Goal: Communication & Community: Answer question/provide support

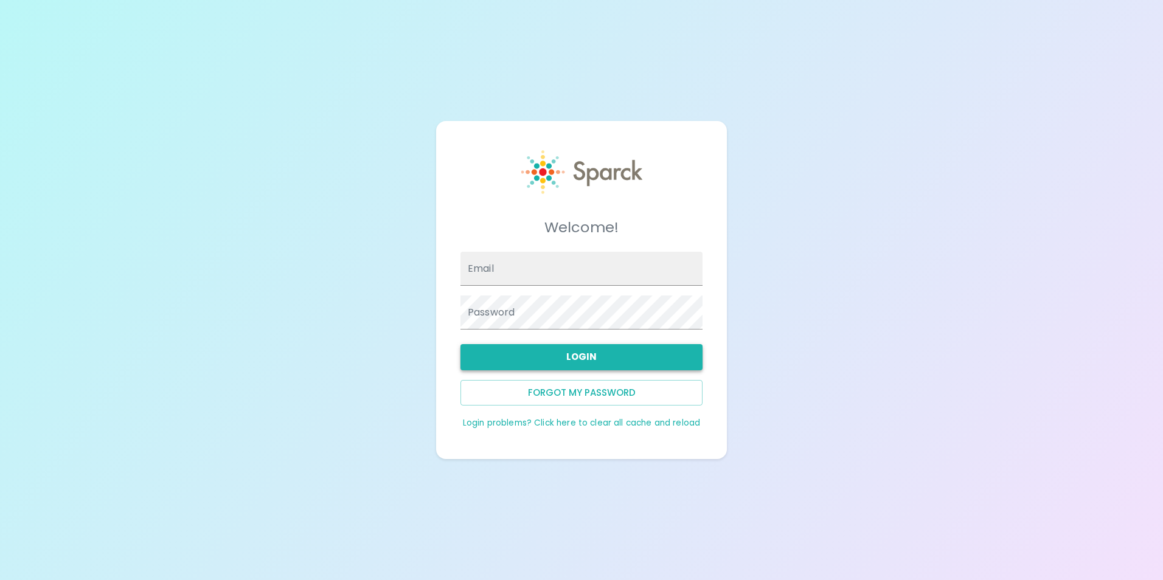
type input "[EMAIL_ADDRESS][DOMAIN_NAME]"
click at [590, 363] on button "Login" at bounding box center [581, 357] width 242 height 26
click at [549, 345] on button "Login" at bounding box center [581, 357] width 242 height 26
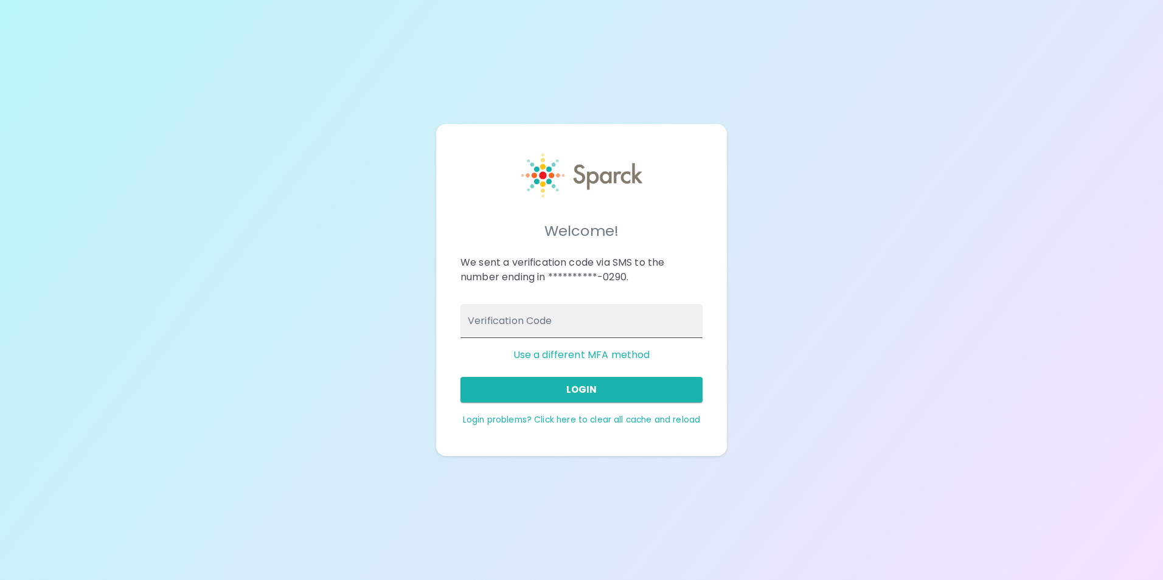
click at [656, 324] on input "Verification Code" at bounding box center [581, 321] width 242 height 34
type input "505456"
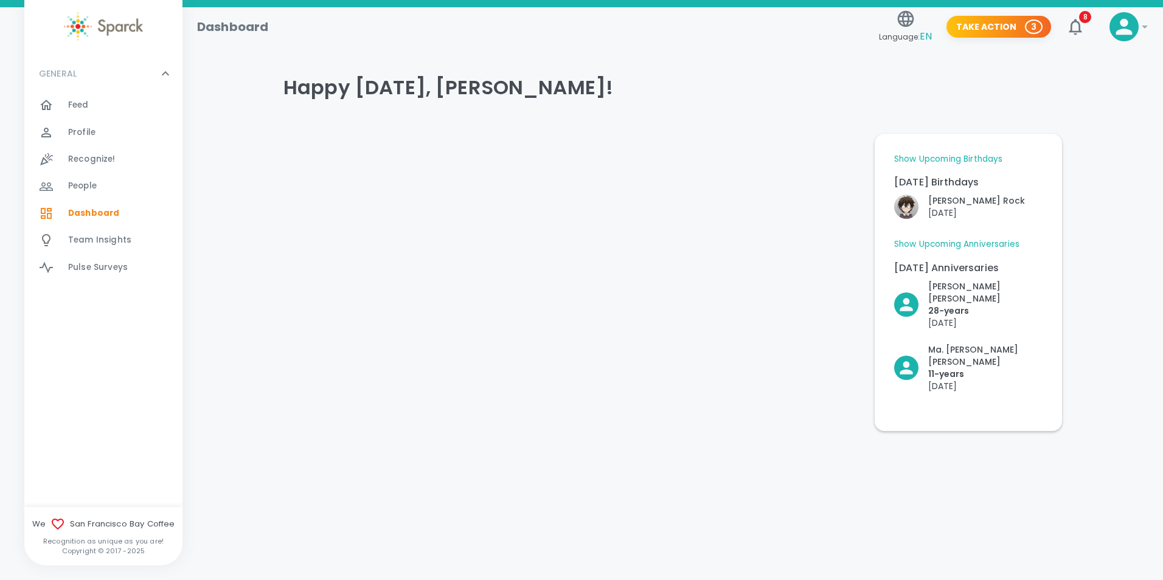
click at [92, 108] on div "Feed 0" at bounding box center [125, 105] width 114 height 17
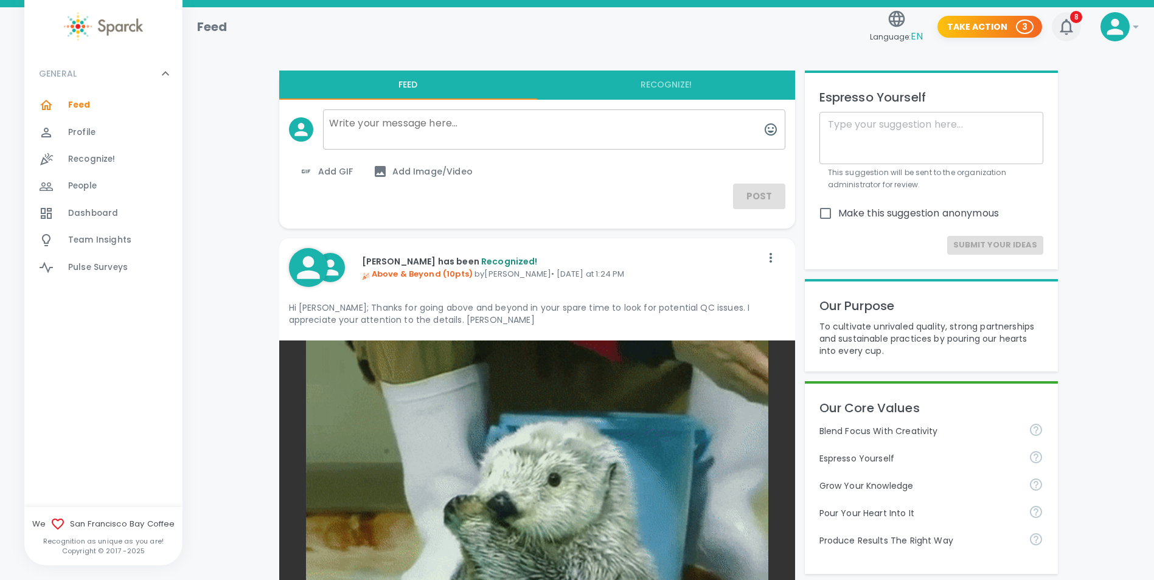
click at [1073, 24] on icon "button" at bounding box center [1066, 26] width 19 height 19
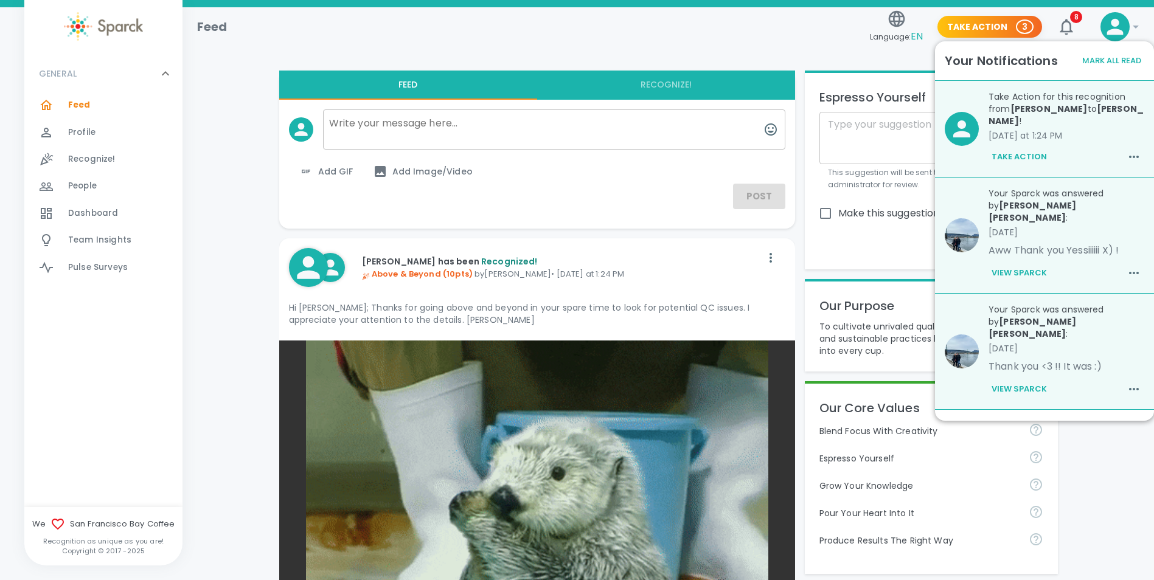
click at [1066, 133] on div "Take Action for this recognition from Lisa Smoot to Jake Hatten ! today at 1:24…" at bounding box center [1061, 124] width 165 height 86
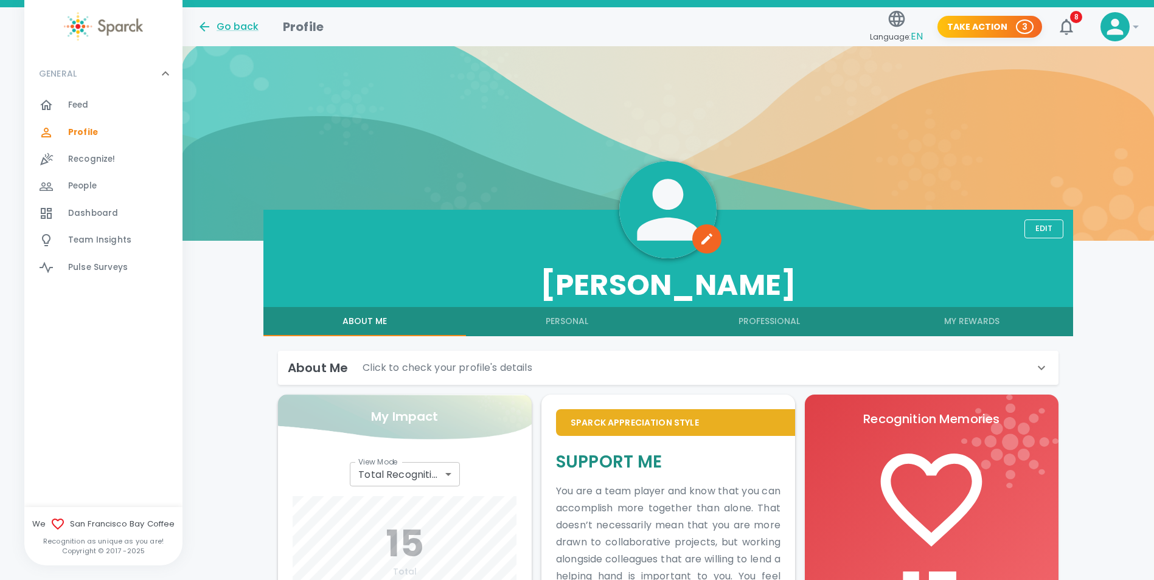
click at [112, 100] on div "Feed 0" at bounding box center [125, 105] width 114 height 17
click at [78, 91] on div "GENERAL 0" at bounding box center [103, 73] width 158 height 36
click at [78, 100] on span "Feed" at bounding box center [78, 105] width 21 height 12
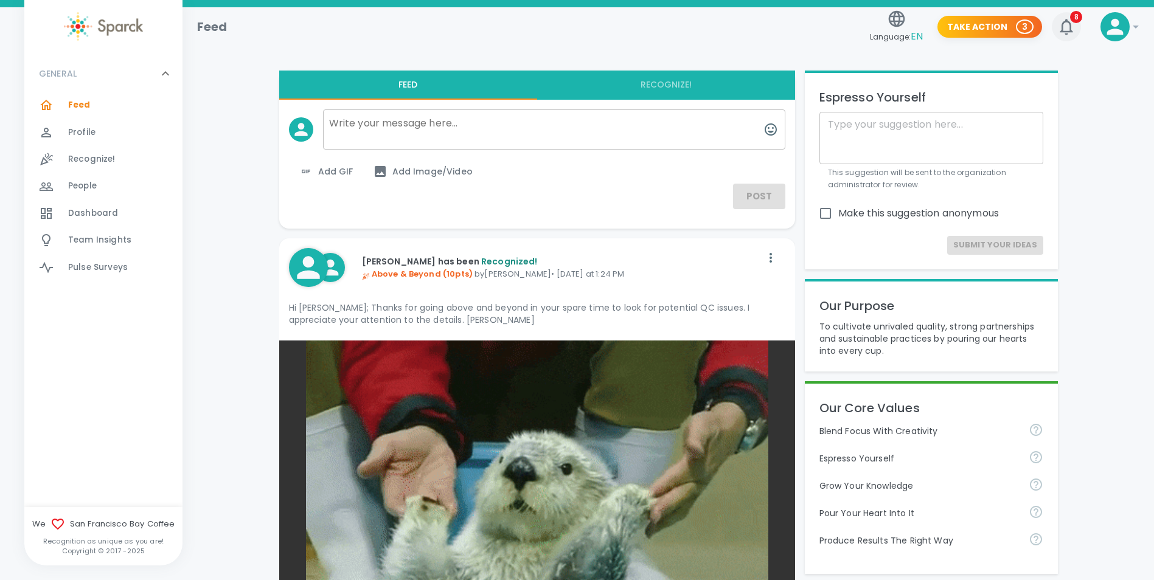
click at [1063, 24] on icon "button" at bounding box center [1066, 27] width 13 height 16
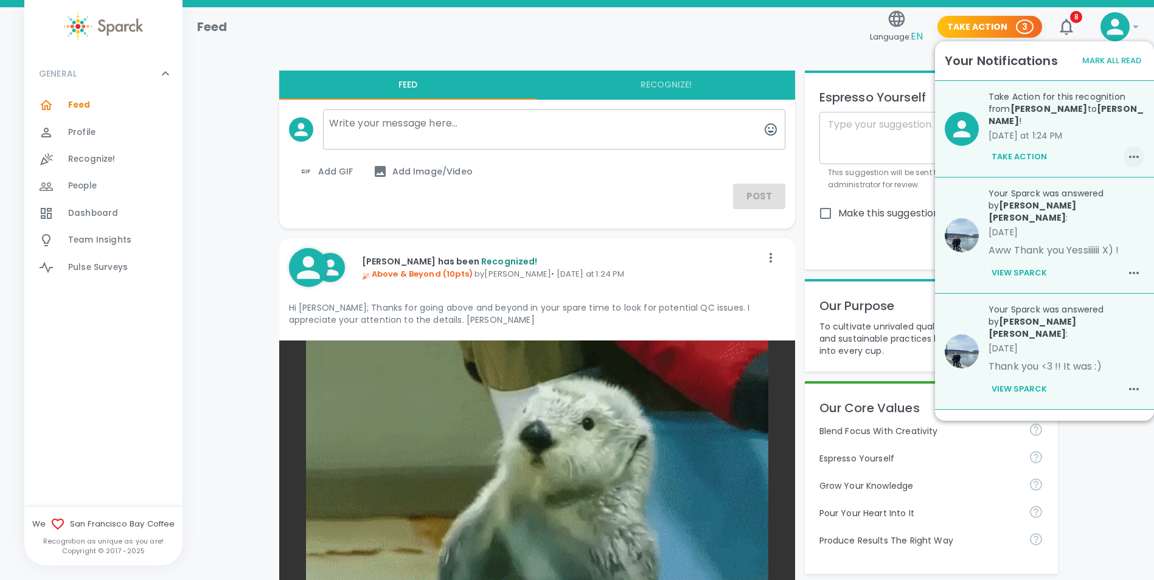
click at [1132, 147] on button "button" at bounding box center [1134, 157] width 21 height 21
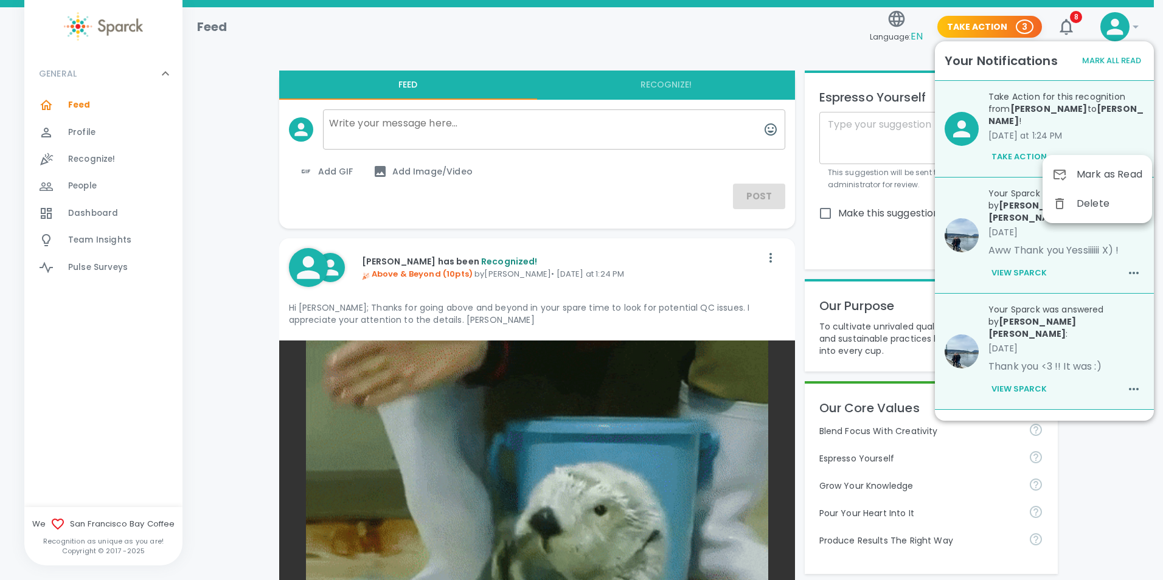
click at [1089, 129] on div at bounding box center [581, 290] width 1163 height 580
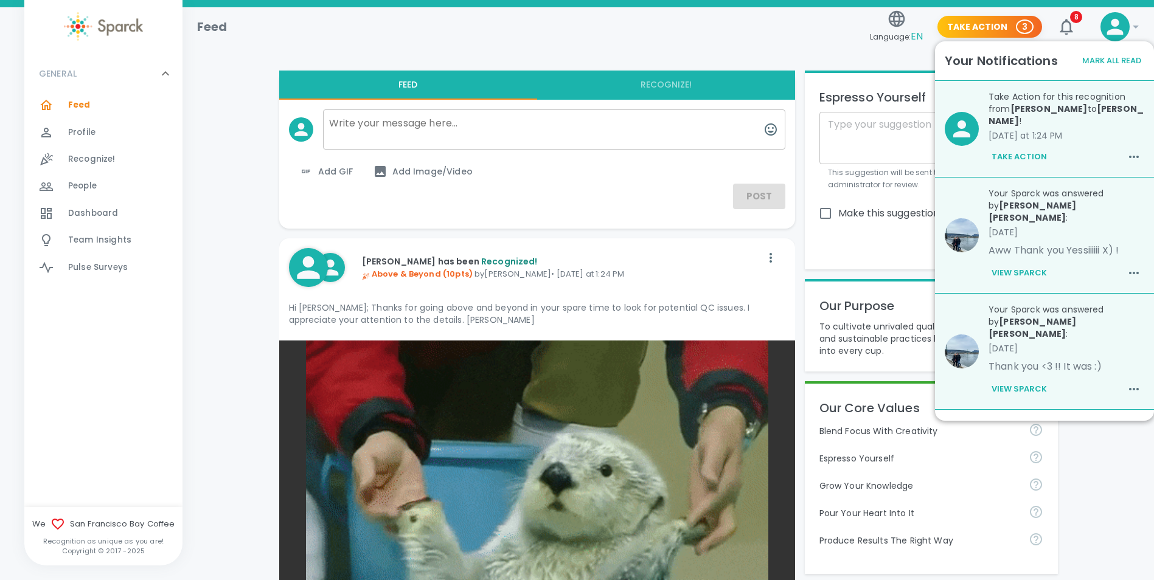
click at [1035, 148] on button "Take Action" at bounding box center [1018, 157] width 61 height 21
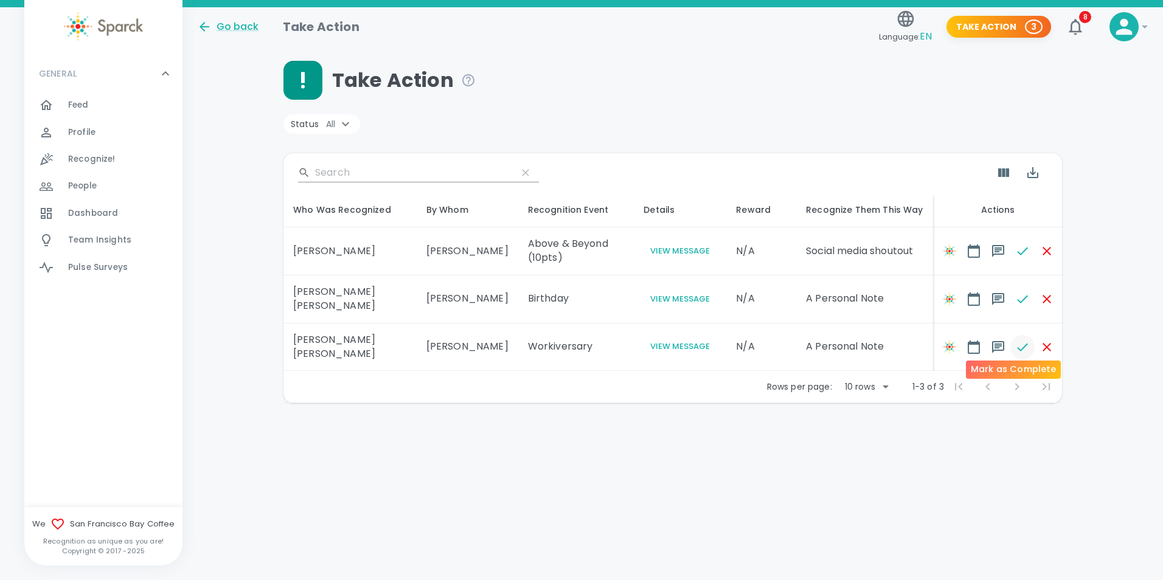
click at [1015, 340] on icon "button" at bounding box center [1022, 347] width 15 height 15
click at [68, 102] on span "Feed" at bounding box center [78, 105] width 21 height 12
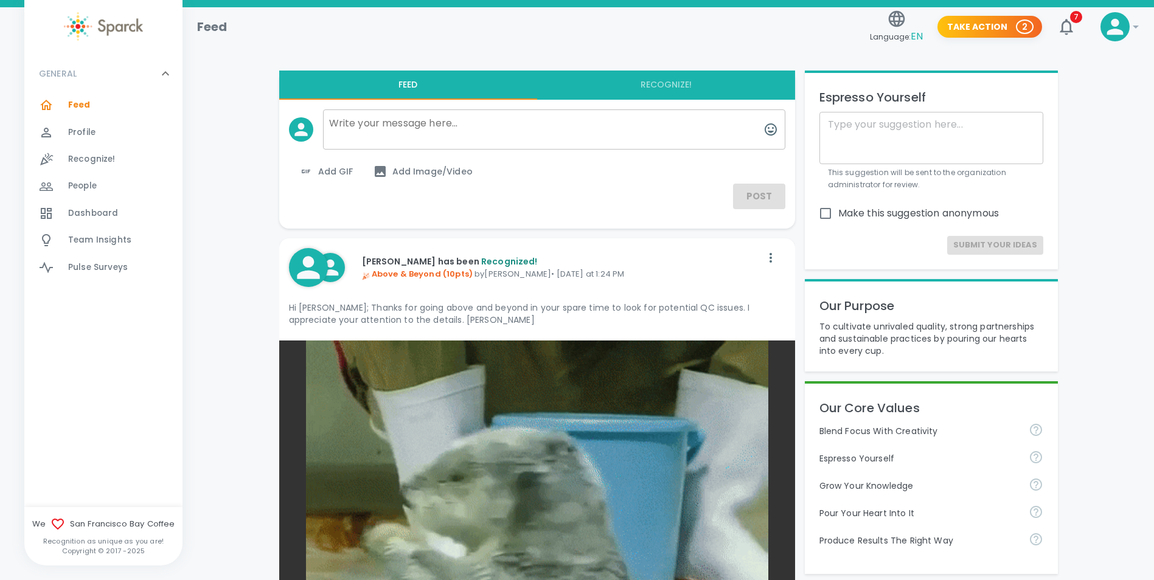
click at [1016, 39] on div "Language: EN Take Action 2 7" at bounding box center [975, 22] width 221 height 53
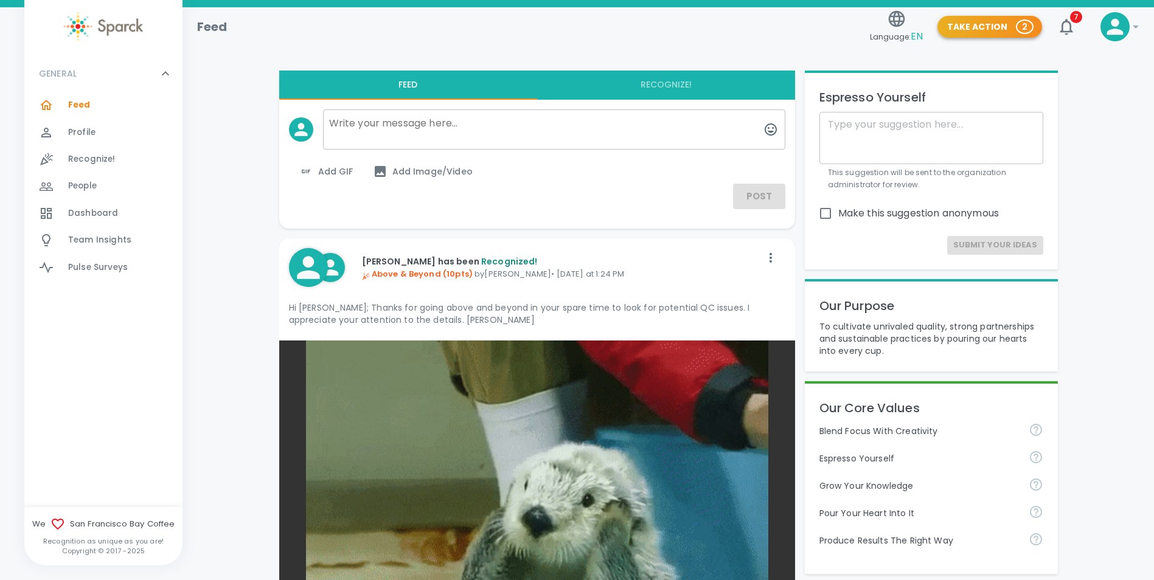
click at [1017, 30] on button "Take Action 2" at bounding box center [989, 27] width 105 height 23
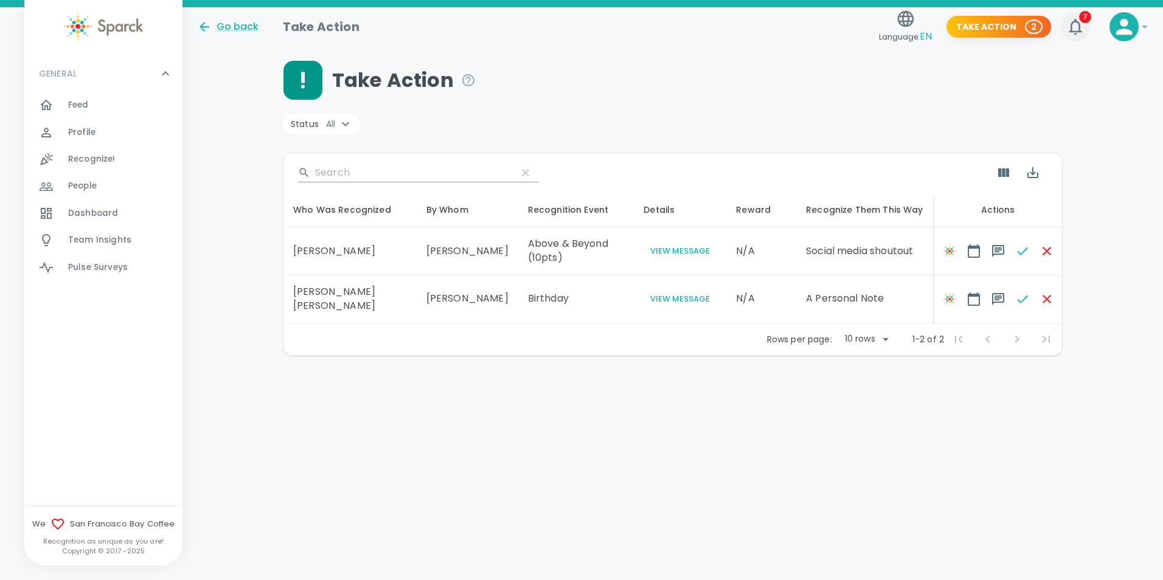
click at [1080, 23] on icon "button" at bounding box center [1075, 26] width 19 height 19
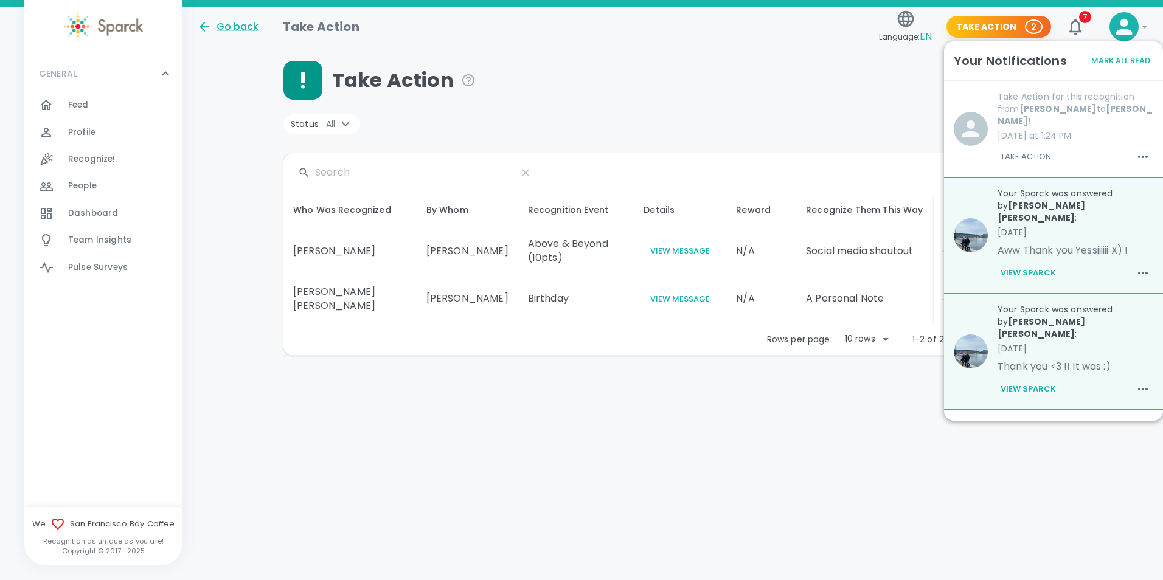
click at [745, 113] on div "Status All" at bounding box center [672, 119] width 779 height 39
click at [843, 419] on html "Skip Navigation Go back Take Action Language: EN Take Action 2 7 ! GENERAL 0 Fe…" at bounding box center [581, 209] width 1163 height 419
click at [886, 96] on div "Take Action" at bounding box center [672, 80] width 779 height 39
click at [672, 395] on div "Go back Take Action Language: EN Take Action 2 7 ! GENERAL 0 Feed 0 Profile 0 R…" at bounding box center [581, 213] width 1163 height 412
click at [105, 103] on div "Feed 0" at bounding box center [125, 105] width 114 height 17
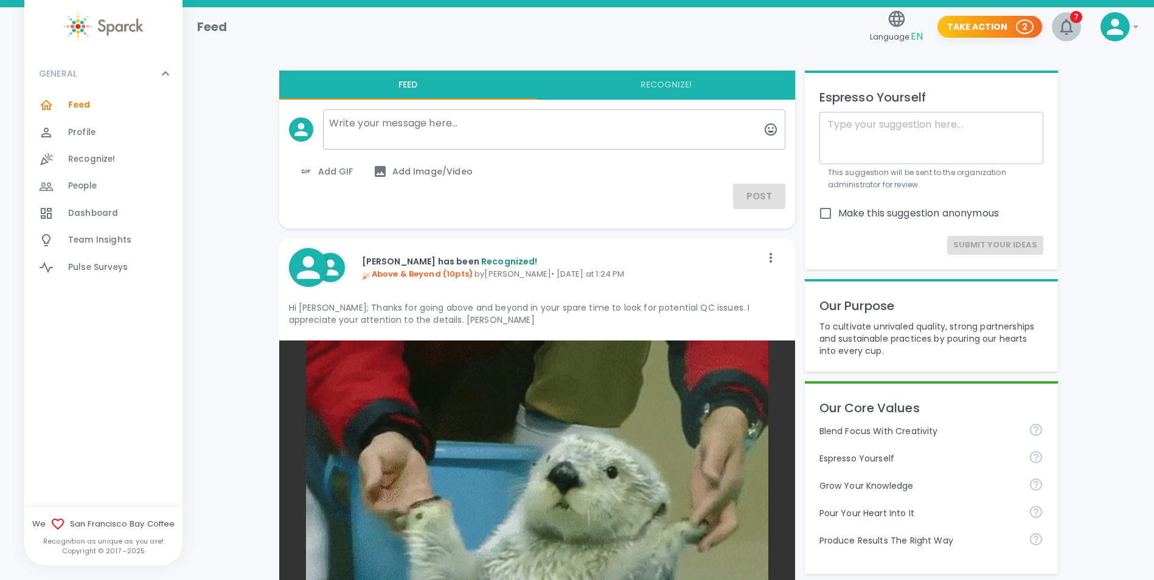
click at [1066, 14] on button "7" at bounding box center [1066, 26] width 29 height 29
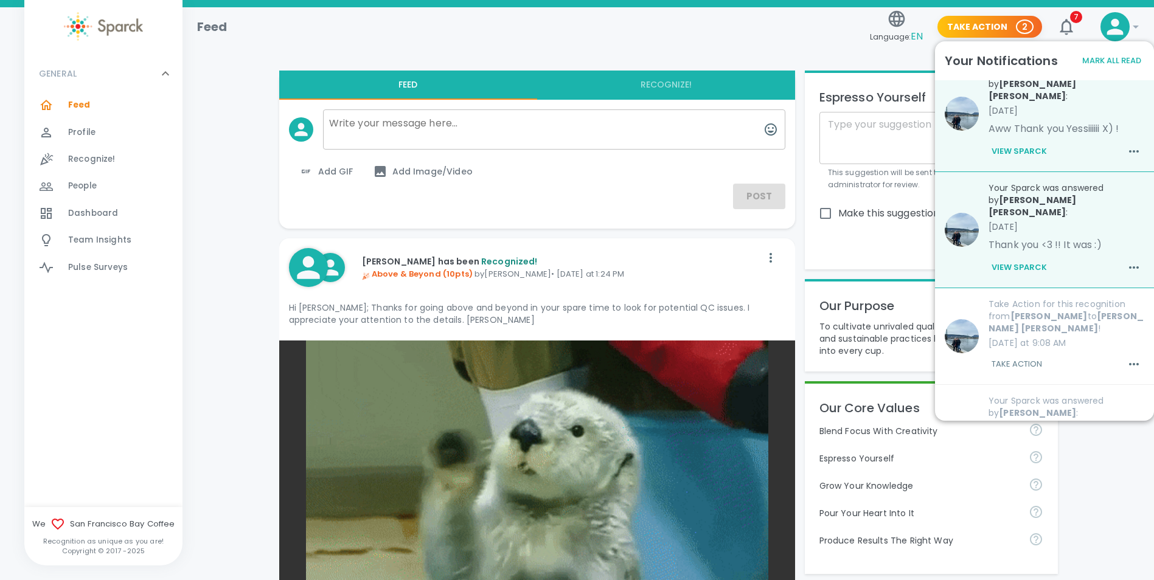
scroll to position [182, 0]
